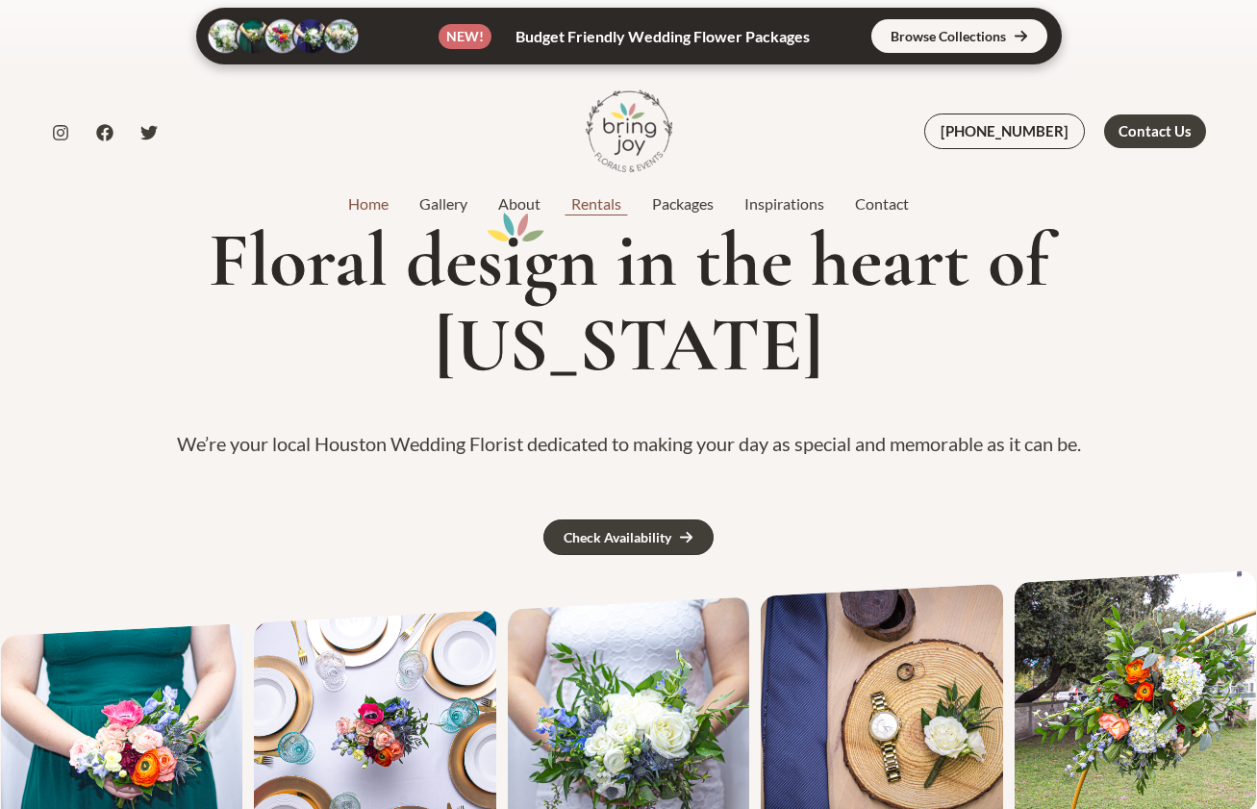
click at [574, 198] on link "Rentals" at bounding box center [596, 203] width 81 height 23
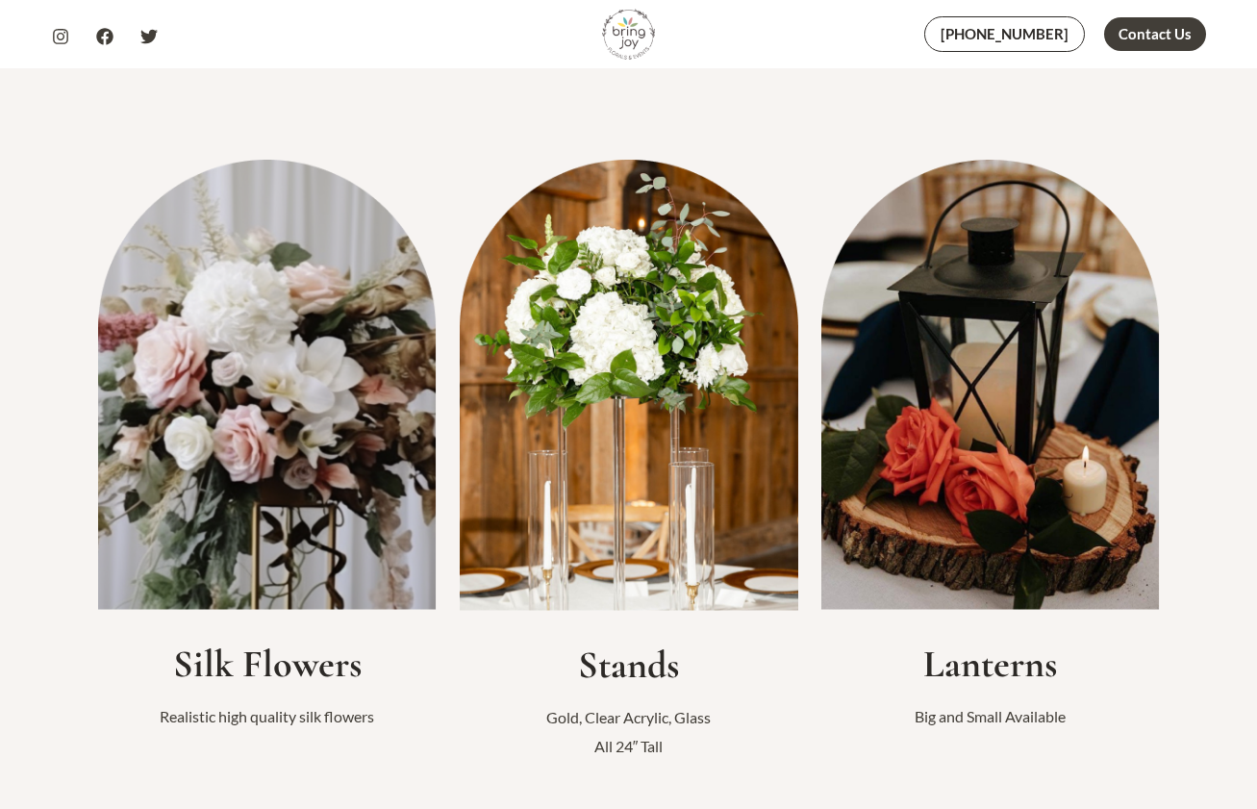
scroll to position [472, 0]
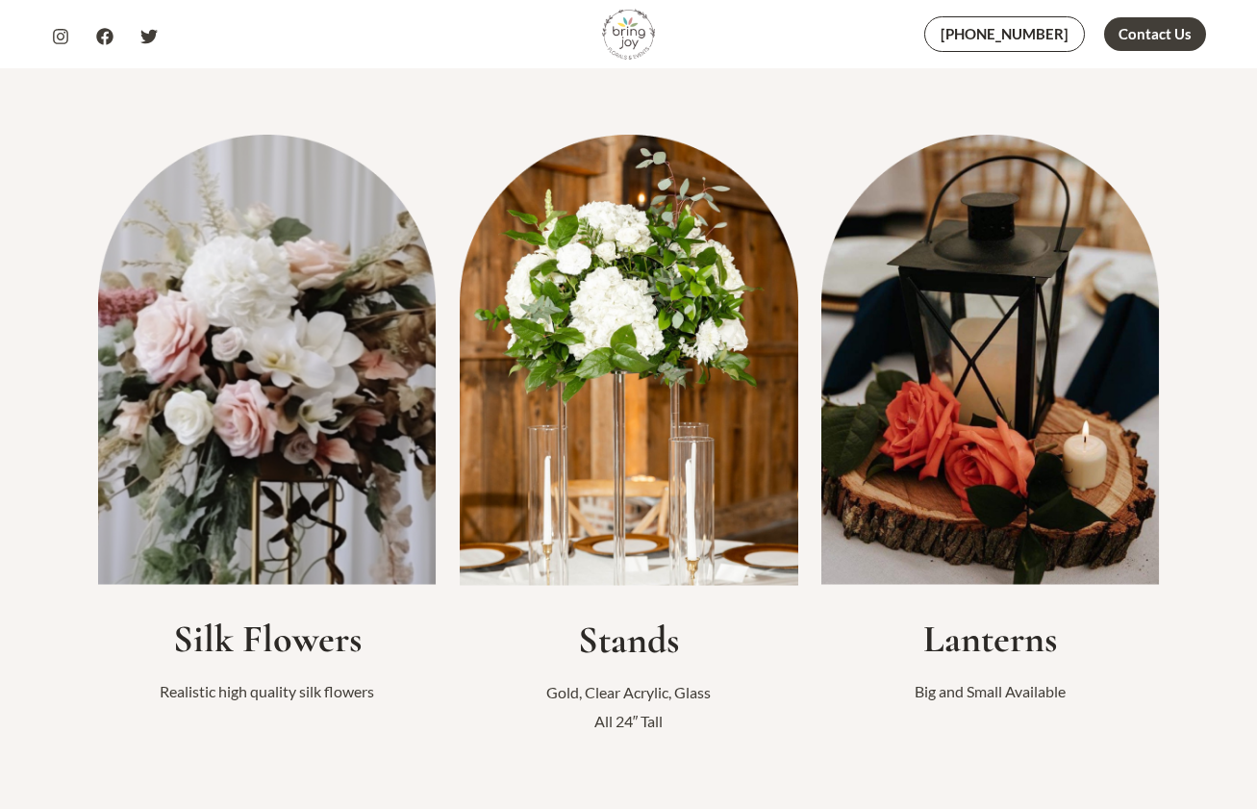
click at [298, 441] on img at bounding box center [267, 359] width 339 height 449
click at [310, 649] on h2 "Silk Flowers" at bounding box center [267, 639] width 339 height 46
click at [297, 521] on img at bounding box center [267, 359] width 339 height 449
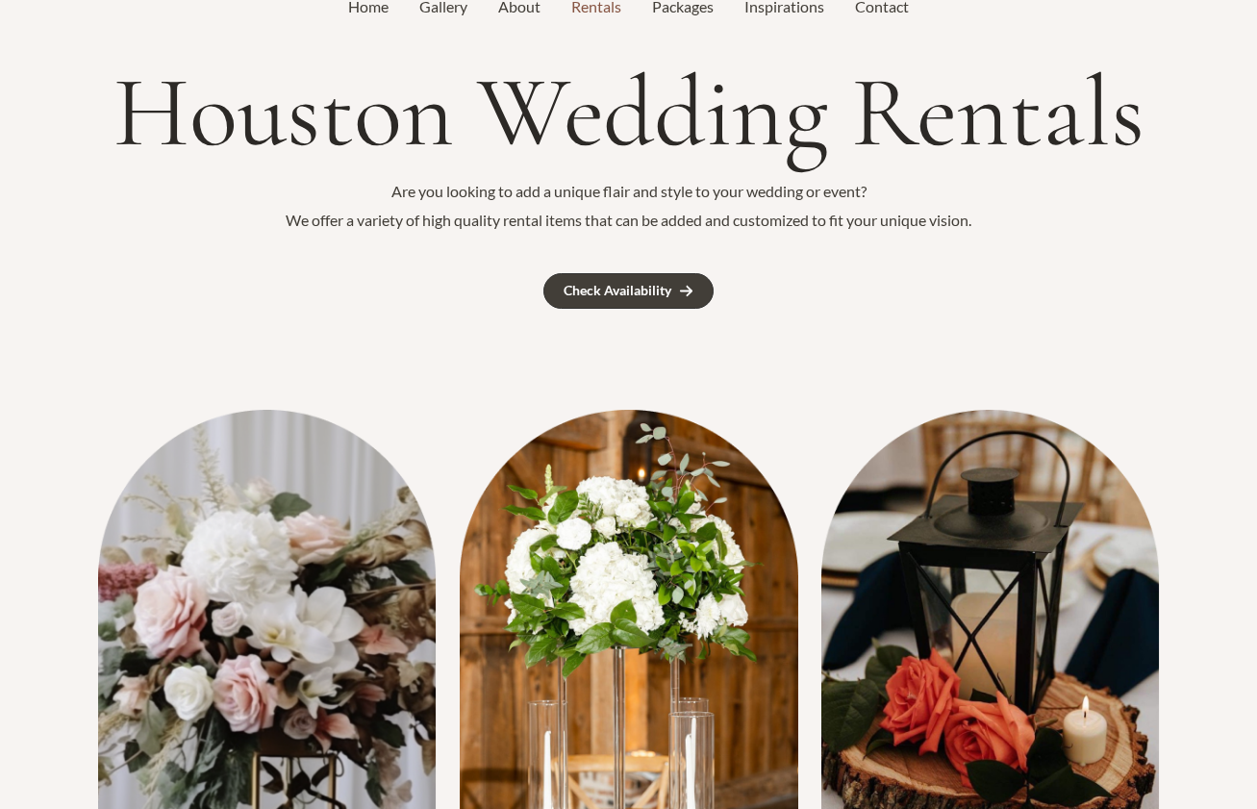
scroll to position [0, 0]
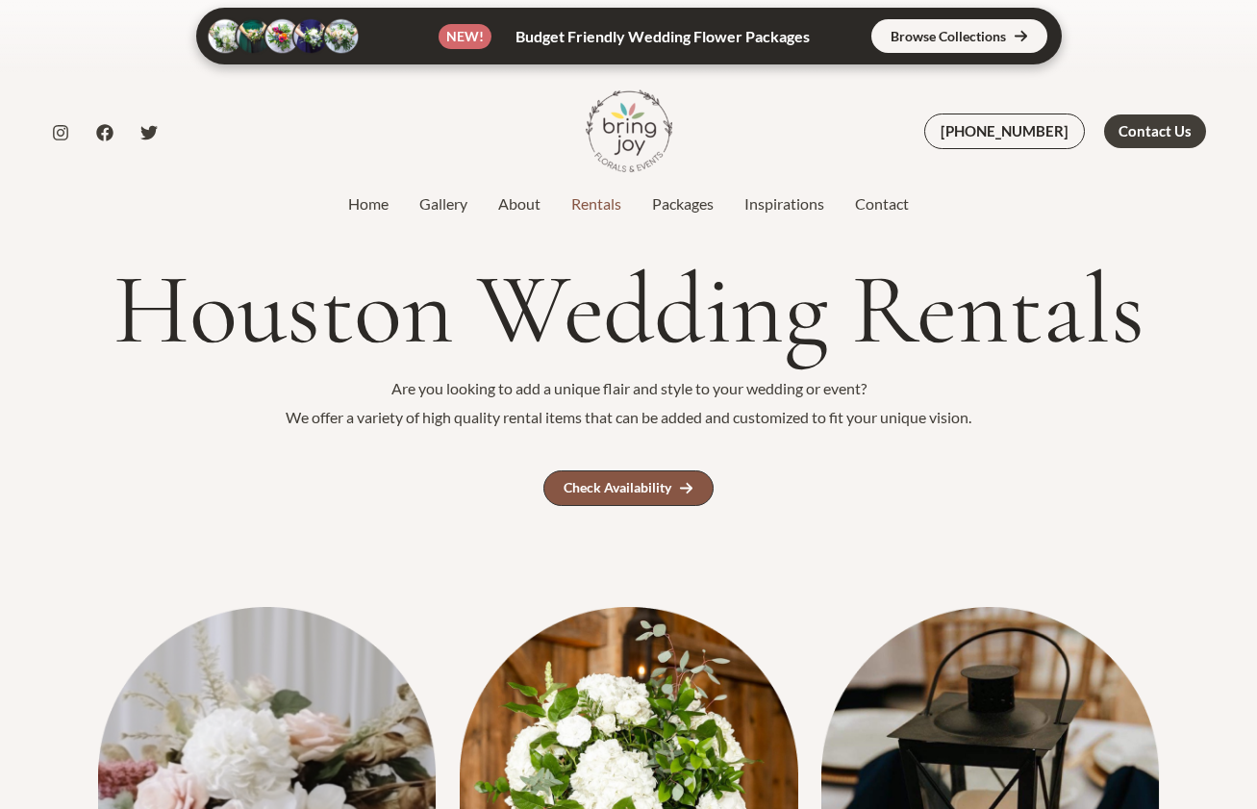
click at [606, 488] on div "Check Availability" at bounding box center [618, 487] width 108 height 13
